Goal: Task Accomplishment & Management: Complete application form

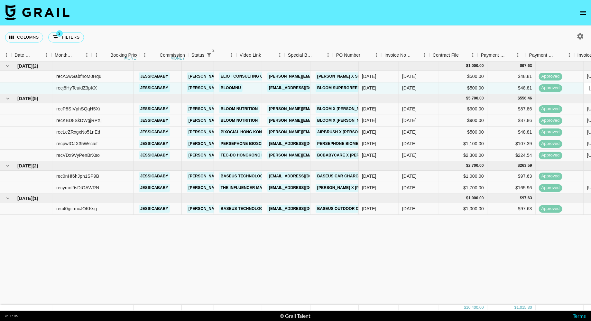
scroll to position [0, 348]
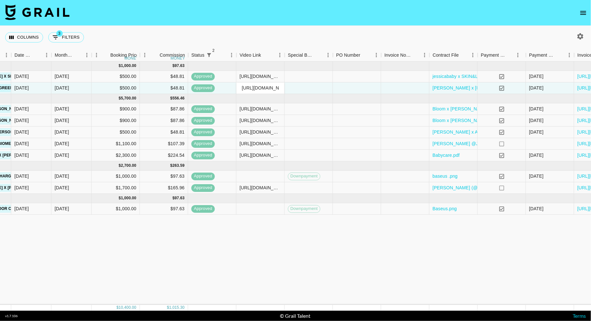
click at [111, 35] on div "Columns 3 Filters + Booking" at bounding box center [295, 37] width 591 height 23
click at [72, 35] on button "3 Filters" at bounding box center [66, 37] width 36 height 10
select select "status"
select select "isNotAnyOf"
select select "status"
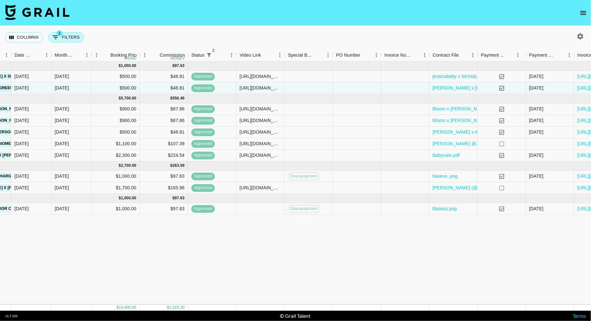
select select "approved"
select select "talentName"
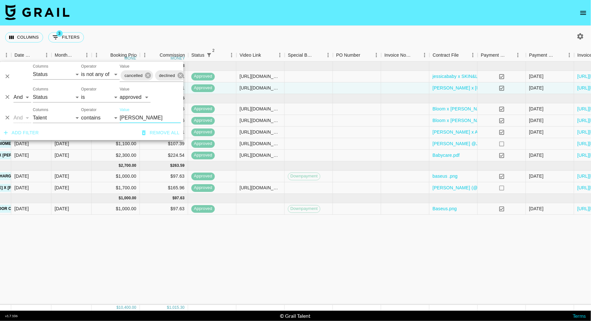
click at [141, 118] on input "[PERSON_NAME]" at bounding box center [150, 118] width 61 height 10
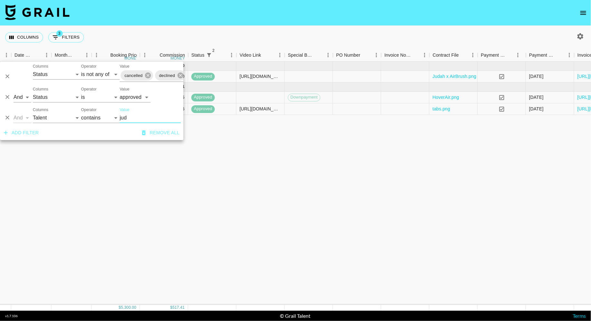
type input "jud"
click at [105, 98] on select "is is not is any of is not any of" at bounding box center [100, 97] width 39 height 10
select select "not"
click at [81, 92] on select "is is not is any of is not any of" at bounding box center [100, 97] width 39 height 10
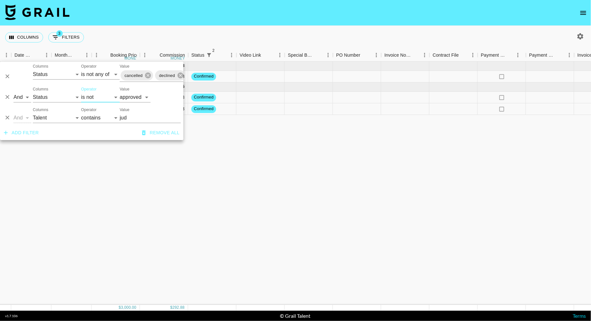
click at [242, 26] on div "Columns 3 Filters + Booking" at bounding box center [295, 37] width 591 height 23
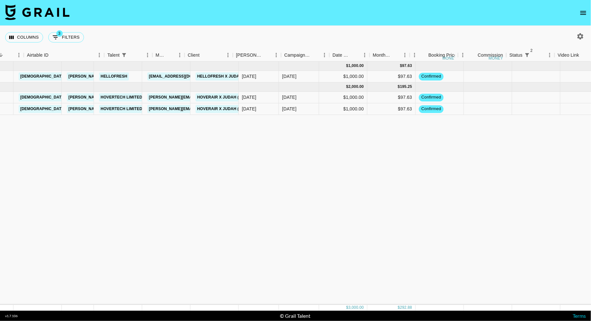
scroll to position [0, 0]
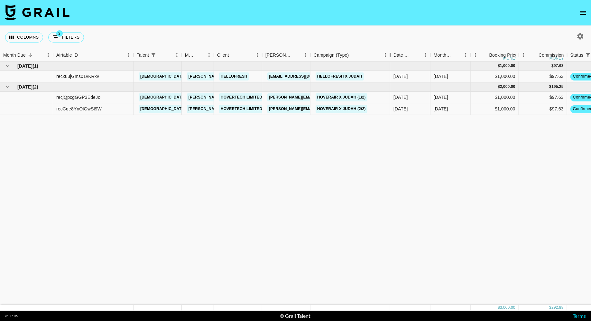
drag, startPoint x: 359, startPoint y: 53, endPoint x: 386, endPoint y: 53, distance: 26.7
click at [387, 53] on div "Campaign (Type)" at bounding box center [391, 55] width 8 height 13
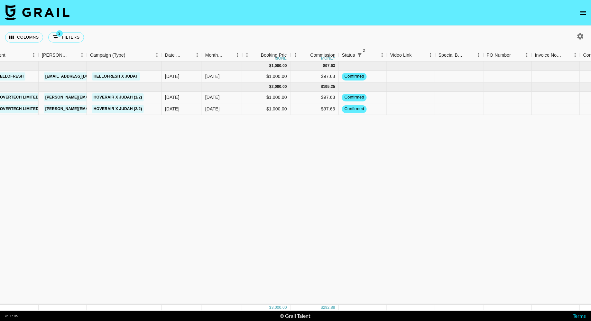
scroll to position [0, 326]
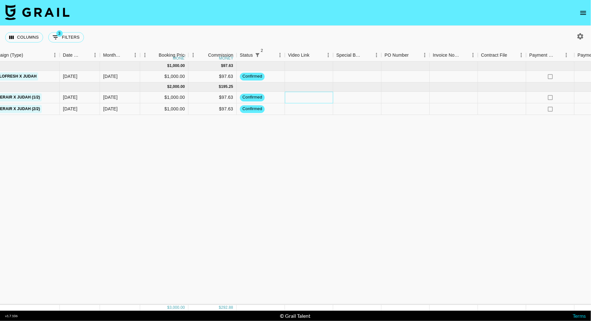
click at [305, 96] on div at bounding box center [309, 98] width 48 height 12
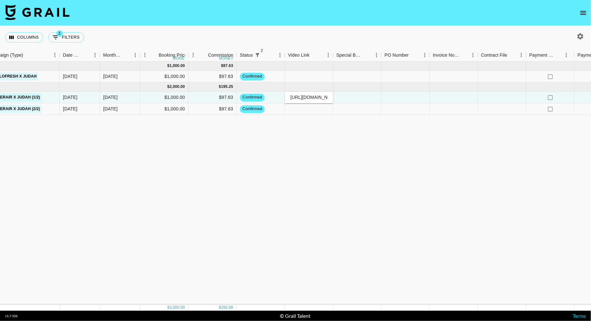
scroll to position [0, 98]
type input "[URL][DOMAIN_NAME]"
click at [375, 95] on div at bounding box center [357, 98] width 48 height 12
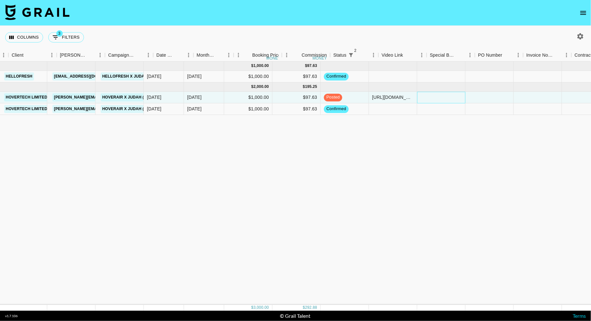
scroll to position [0, 162]
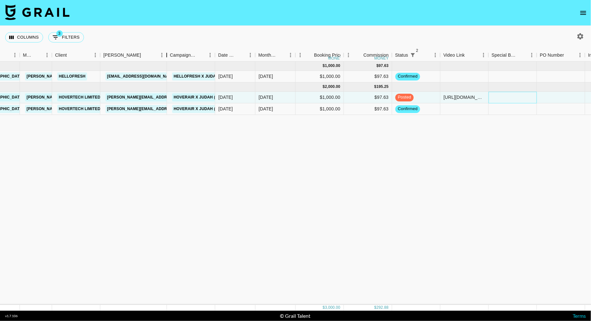
drag, startPoint x: 148, startPoint y: 53, endPoint x: 166, endPoint y: 51, distance: 18.4
click at [166, 51] on div "Booker" at bounding box center [167, 55] width 8 height 13
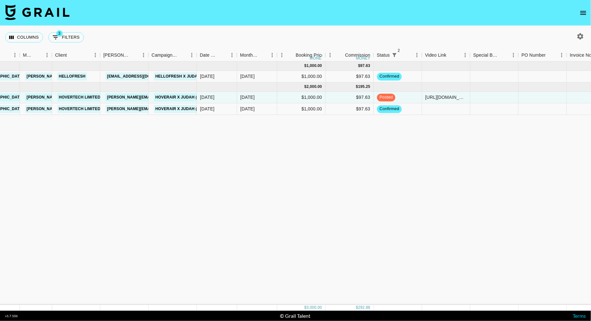
click at [585, 14] on icon "open drawer" at bounding box center [584, 13] width 6 height 4
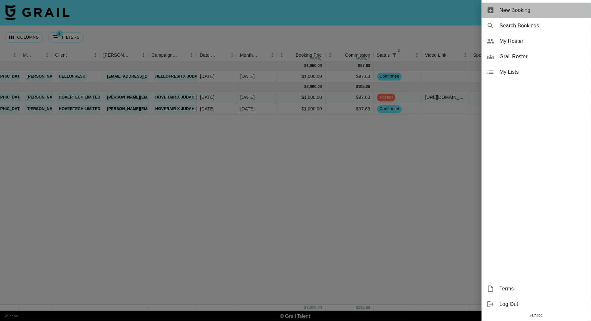
click at [529, 8] on span "New Booking" at bounding box center [543, 10] width 86 height 8
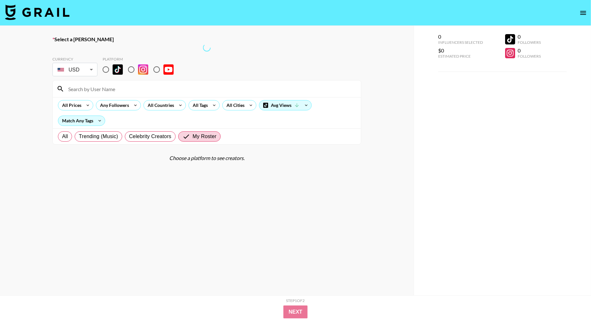
click at [133, 71] on input "radio" at bounding box center [132, 70] width 14 height 14
radio input "true"
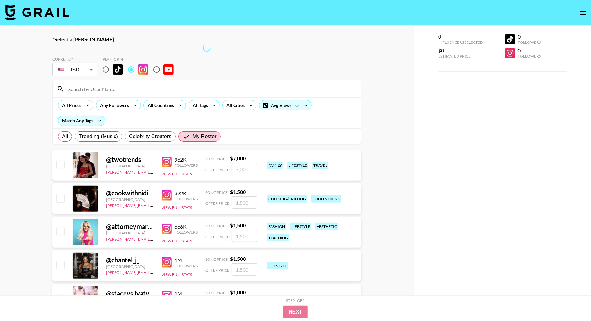
click at [108, 71] on input "radio" at bounding box center [106, 70] width 14 height 14
radio input "true"
drag, startPoint x: 106, startPoint y: 68, endPoint x: 117, endPoint y: 44, distance: 26.3
click at [106, 68] on input "radio" at bounding box center [106, 70] width 14 height 14
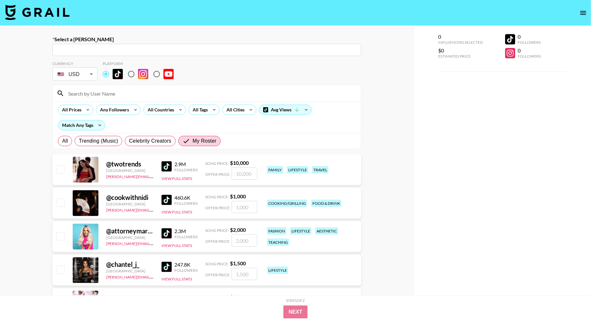
click at [117, 44] on div "​" at bounding box center [206, 50] width 309 height 12
click at [101, 52] on input "text" at bounding box center [206, 49] width 301 height 7
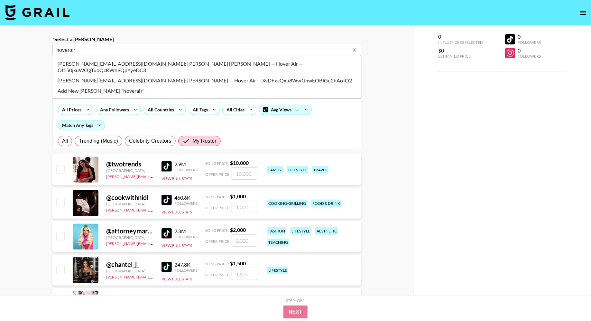
type input "hoverair"
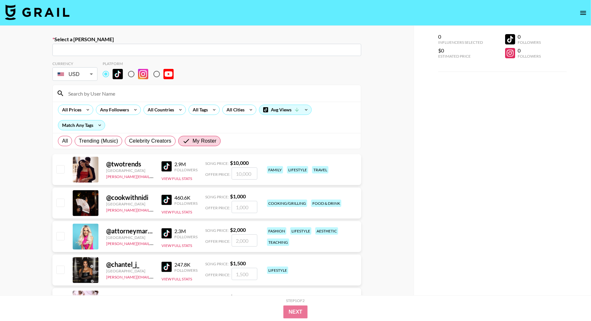
click at [156, 37] on label "Select a [PERSON_NAME]" at bounding box center [206, 39] width 309 height 6
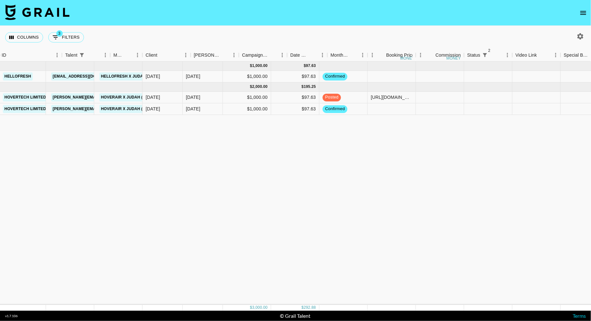
scroll to position [0, 326]
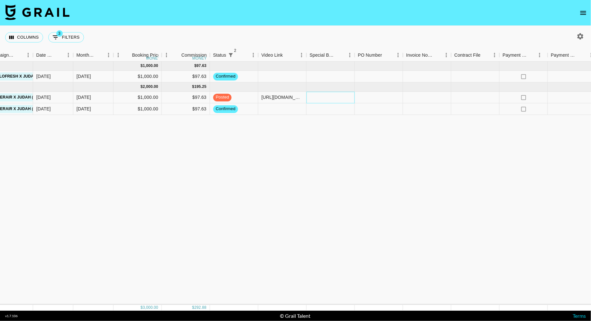
click at [322, 97] on div at bounding box center [331, 98] width 48 height 12
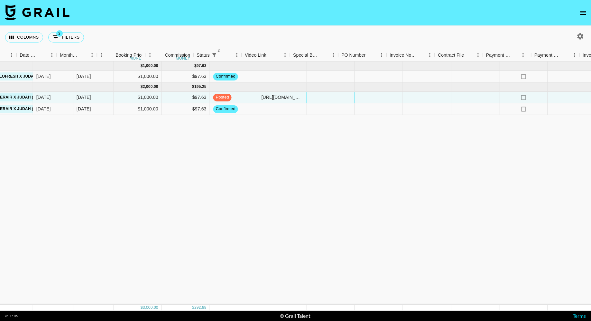
scroll to position [0, 405]
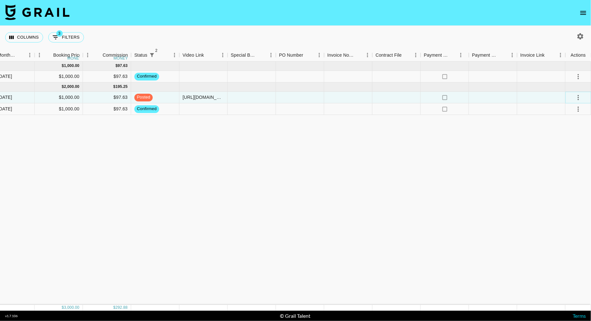
click at [577, 99] on icon "select merge strategy" at bounding box center [579, 98] width 8 height 8
click at [461, 126] on div "[DATE] ( 1 ) $ 1,000.00 $ 97.63 recxu3jGms01vKRxv [PERSON_NAME] [PERSON_NAME][E…" at bounding box center [93, 182] width 996 height 243
click at [255, 101] on div at bounding box center [252, 98] width 48 height 12
click at [408, 92] on div at bounding box center [397, 98] width 48 height 12
click at [404, 98] on div at bounding box center [397, 98] width 48 height 12
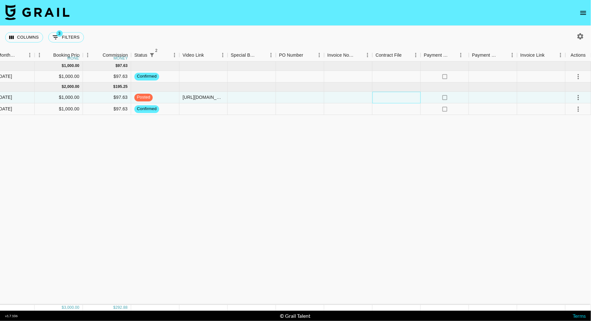
click at [404, 98] on div at bounding box center [397, 98] width 48 height 12
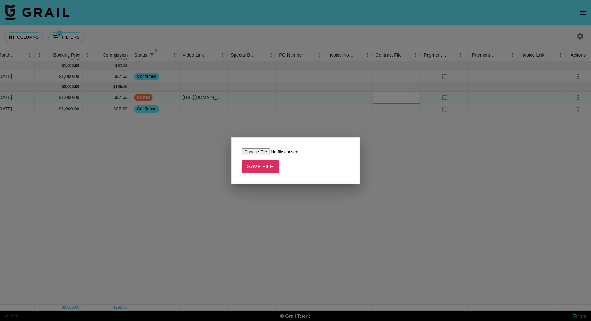
click at [258, 153] on input "file" at bounding box center [282, 151] width 81 height 7
type input "C:\fakepath\hoverair.png"
click at [268, 166] on input "Save File" at bounding box center [260, 166] width 37 height 13
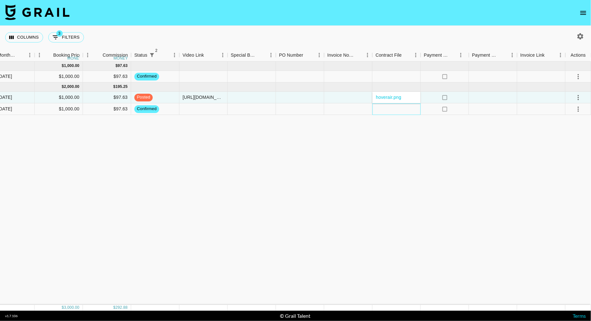
click at [404, 111] on div at bounding box center [397, 109] width 48 height 12
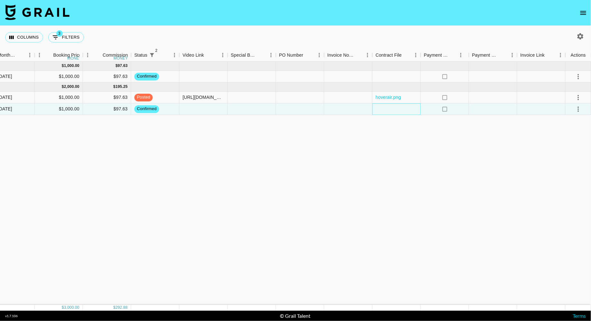
click at [404, 111] on div at bounding box center [397, 109] width 48 height 12
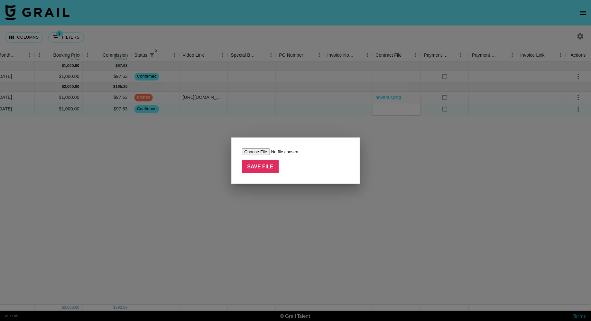
click at [265, 153] on input "file" at bounding box center [282, 151] width 81 height 7
type input "C:\fakepath\hoverair.png"
click at [264, 174] on div "Save File" at bounding box center [295, 160] width 129 height 46
click at [262, 166] on input "Save File" at bounding box center [260, 166] width 37 height 13
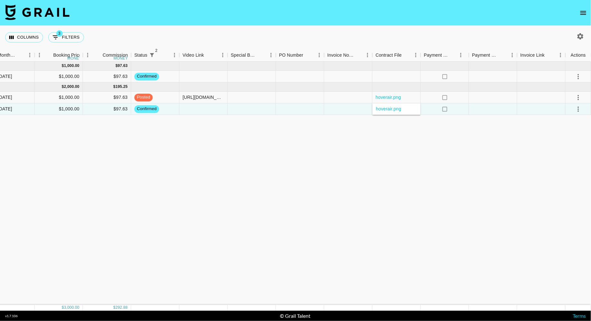
click at [482, 159] on div "[DATE] ( 1 ) $ 1,000.00 $ 97.63 recxu3jGms01vKRxv [PERSON_NAME] [PERSON_NAME][E…" at bounding box center [93, 182] width 996 height 243
click at [577, 95] on icon "select merge strategy" at bounding box center [579, 98] width 8 height 8
click at [563, 157] on div "Approve" at bounding box center [565, 158] width 20 height 8
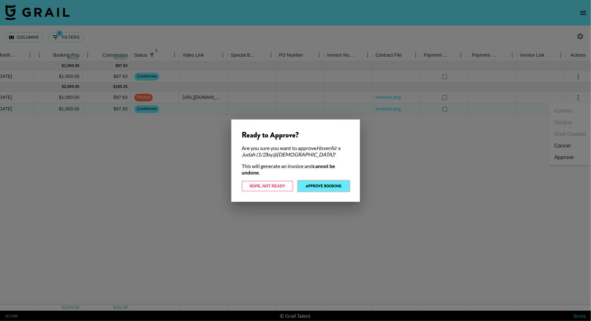
click at [323, 184] on button "Approve Booking" at bounding box center [323, 186] width 51 height 10
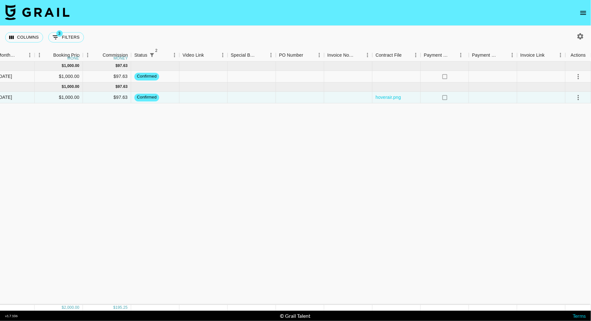
click at [224, 147] on div "[DATE] ( 1 ) $ 1,000.00 $ 97.63 recxu3jGms01vKRxv [PERSON_NAME] [PERSON_NAME][E…" at bounding box center [93, 182] width 996 height 243
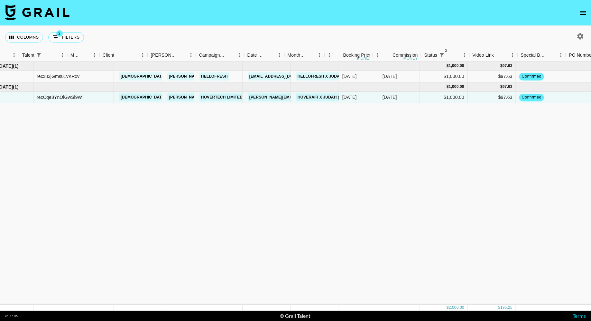
scroll to position [0, 0]
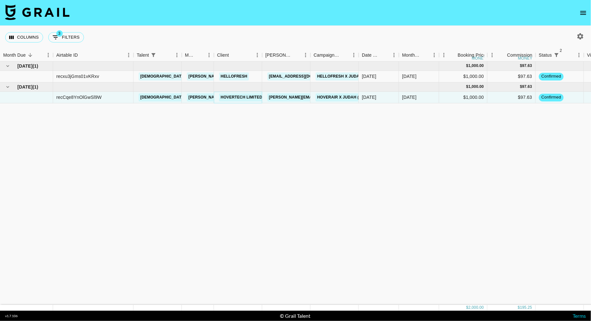
click at [229, 99] on link "HOVERTECH LIMITED" at bounding box center [241, 97] width 45 height 8
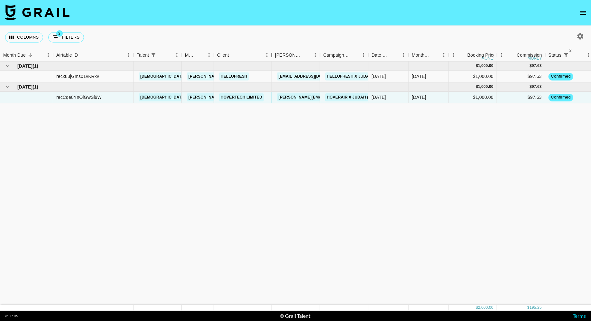
drag, startPoint x: 264, startPoint y: 55, endPoint x: 281, endPoint y: 55, distance: 17.1
click at [276, 55] on div "Client" at bounding box center [272, 55] width 8 height 13
drag, startPoint x: 281, startPoint y: 55, endPoint x: 272, endPoint y: 55, distance: 9.0
click at [272, 55] on div "Client" at bounding box center [271, 55] width 8 height 13
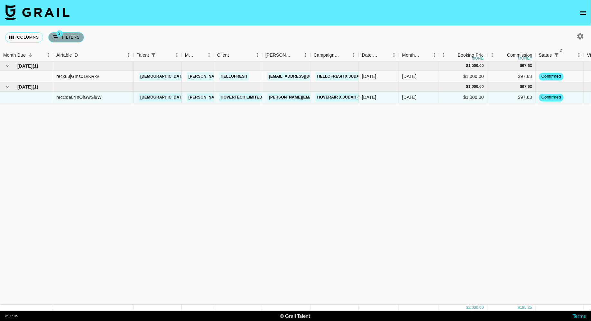
click at [73, 41] on button "3 Filters" at bounding box center [66, 37] width 36 height 10
select select "status"
select select "isNotAnyOf"
select select "status"
select select "not"
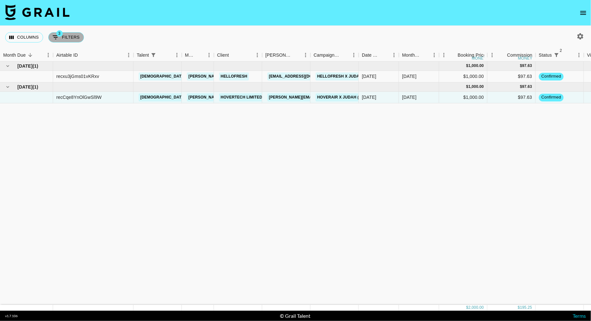
select select "approved"
select select "talentName"
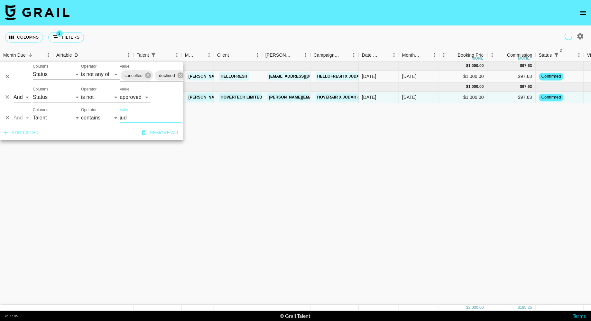
click at [132, 119] on input "jud" at bounding box center [150, 118] width 61 height 10
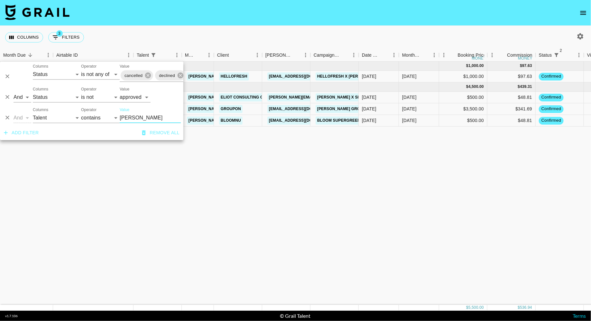
type input "[PERSON_NAME]"
click at [92, 99] on select "is is not is any of is not any of" at bounding box center [100, 97] width 39 height 10
select select "is"
click at [81, 92] on select "is is not is any of is not any of" at bounding box center [100, 97] width 39 height 10
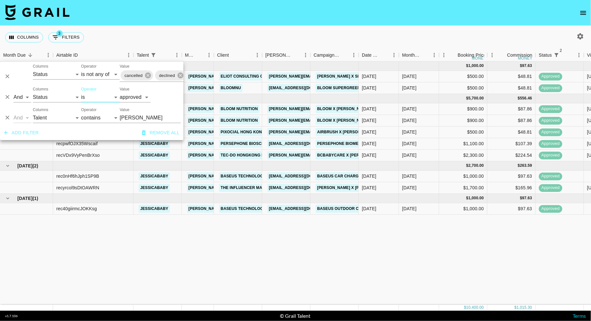
click at [255, 44] on div "Columns 3 Filters + Booking" at bounding box center [295, 37] width 591 height 23
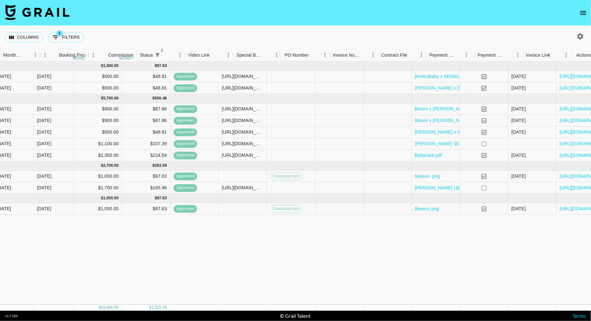
scroll to position [0, 399]
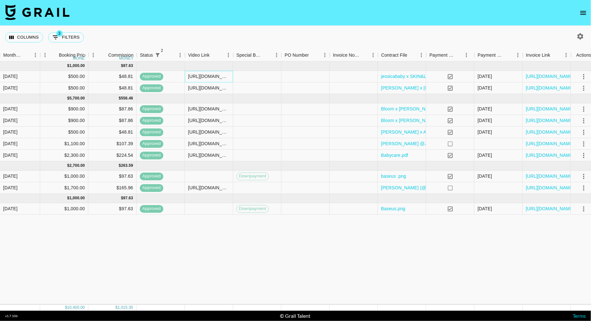
click at [215, 76] on div "[URL][DOMAIN_NAME]" at bounding box center [209, 76] width 42 height 6
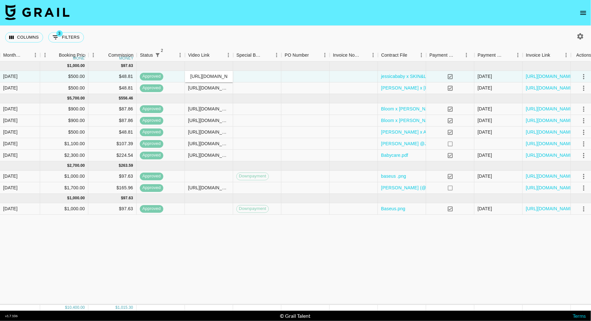
scroll to position [0, 100]
click at [215, 76] on input "[URL][DOMAIN_NAME]" at bounding box center [208, 76] width 47 height 5
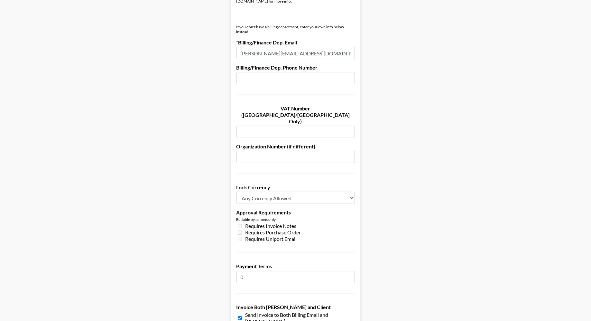
scroll to position [415, 0]
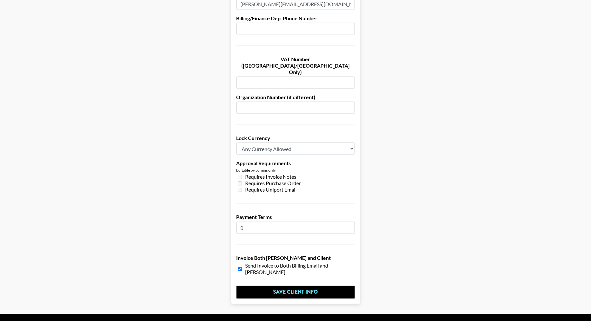
drag, startPoint x: 251, startPoint y: 212, endPoint x: 205, endPoint y: 209, distance: 45.8
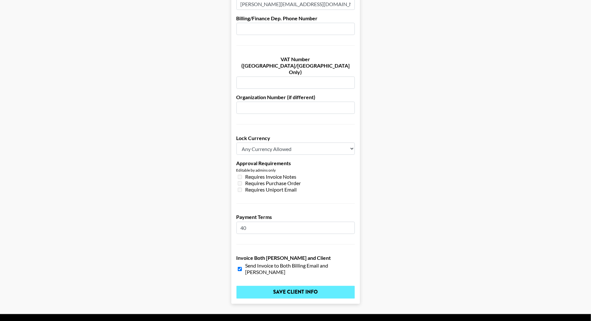
type input "40"
click at [303, 286] on input "Save Client Info" at bounding box center [296, 292] width 118 height 13
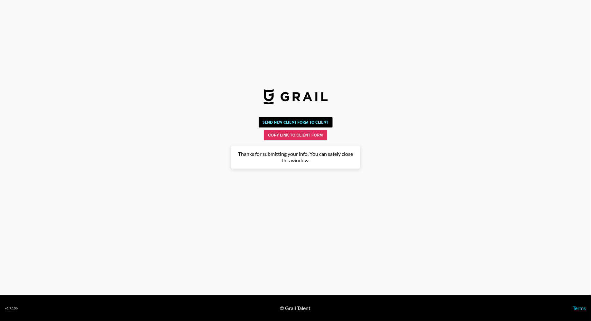
scroll to position [0, 0]
